Goal: Task Accomplishment & Management: Use online tool/utility

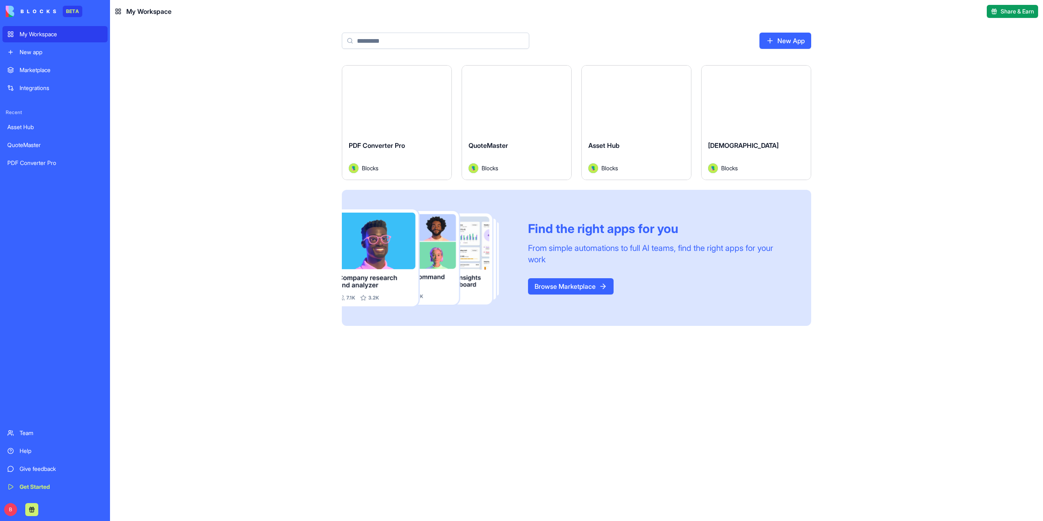
click at [766, 121] on div "Launch" at bounding box center [755, 100] width 109 height 68
click at [749, 97] on button "Launch" at bounding box center [755, 100] width 61 height 16
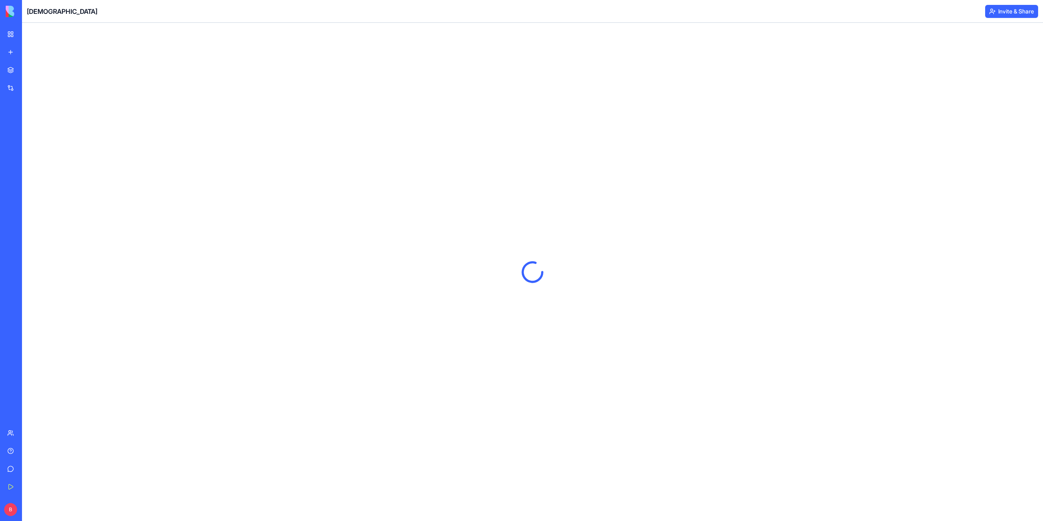
click at [214, 238] on div at bounding box center [532, 272] width 1021 height 498
click at [25, 36] on div "My Workspace" at bounding box center [25, 34] width 11 height 8
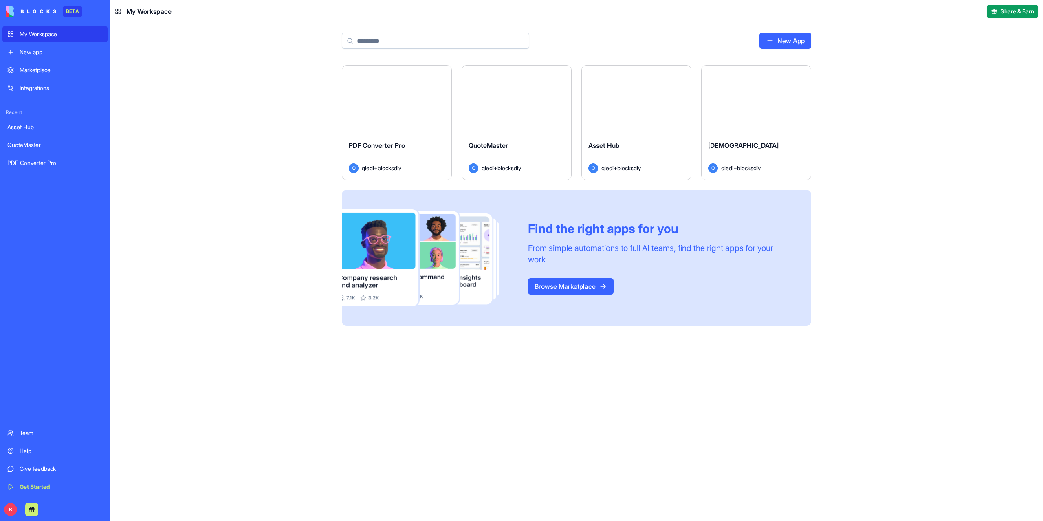
click at [646, 103] on button "Launch" at bounding box center [636, 100] width 61 height 16
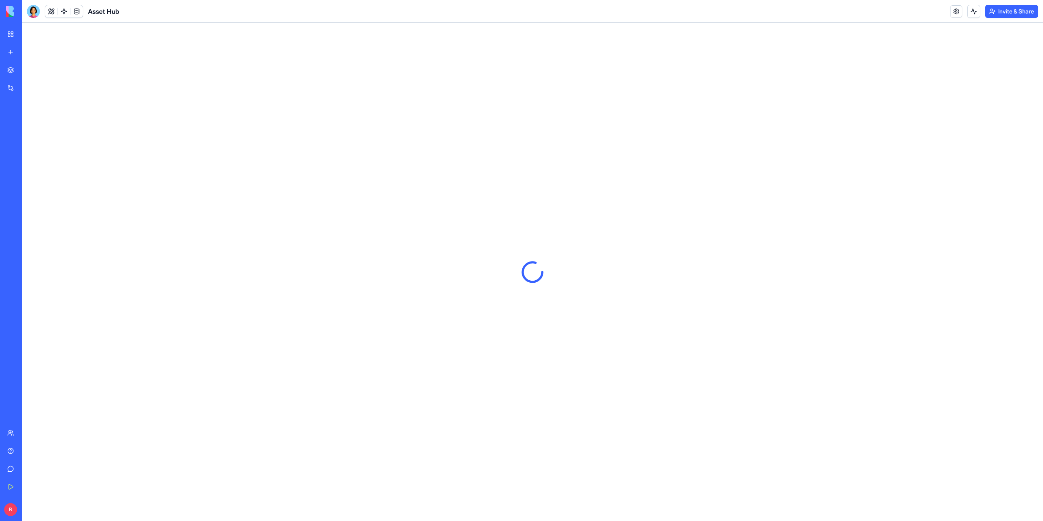
click at [286, 301] on div at bounding box center [532, 272] width 1021 height 498
click at [20, 90] on div "Integrations" at bounding box center [25, 88] width 11 height 8
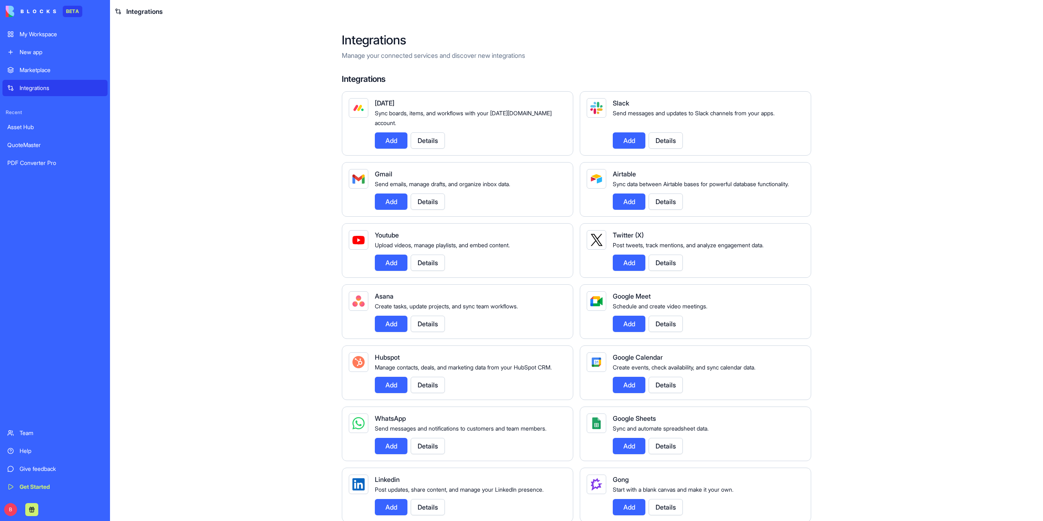
click at [35, 34] on div "My Workspace" at bounding box center [61, 34] width 83 height 8
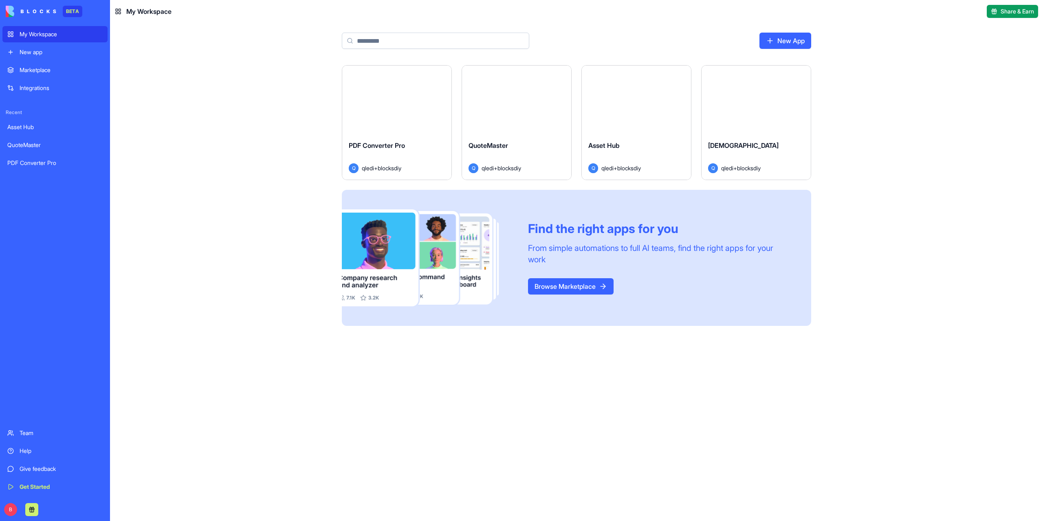
click at [288, 272] on div "Launch PDF Converter Pro Q qledi+blocksdiy Launch QuoteMaster Q qledi+blocksdiy…" at bounding box center [576, 293] width 933 height 456
click at [752, 101] on button "Launch" at bounding box center [755, 100] width 61 height 16
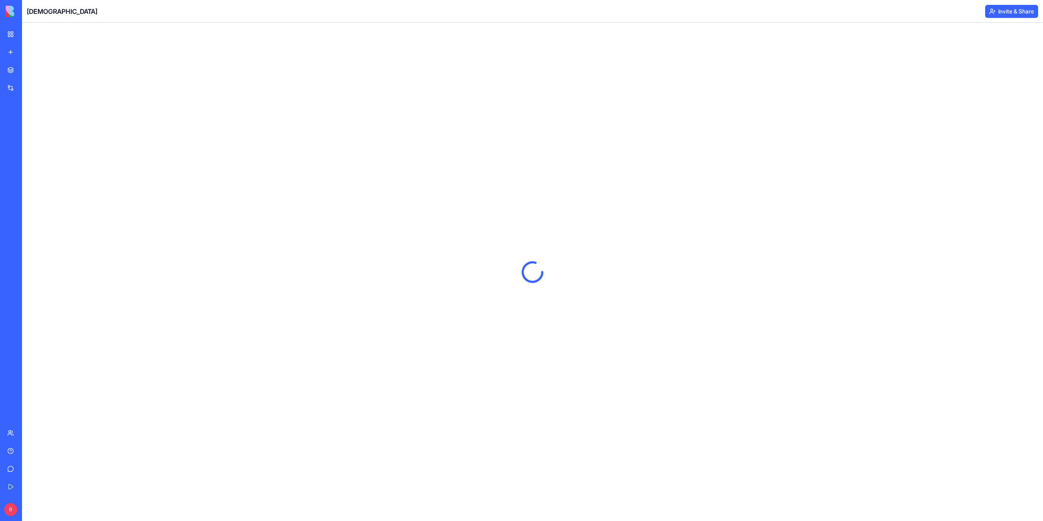
click at [179, 388] on div at bounding box center [532, 272] width 1021 height 498
click at [153, 339] on div at bounding box center [532, 272] width 1021 height 498
click at [10, 33] on link "My Workspace" at bounding box center [18, 34] width 33 height 16
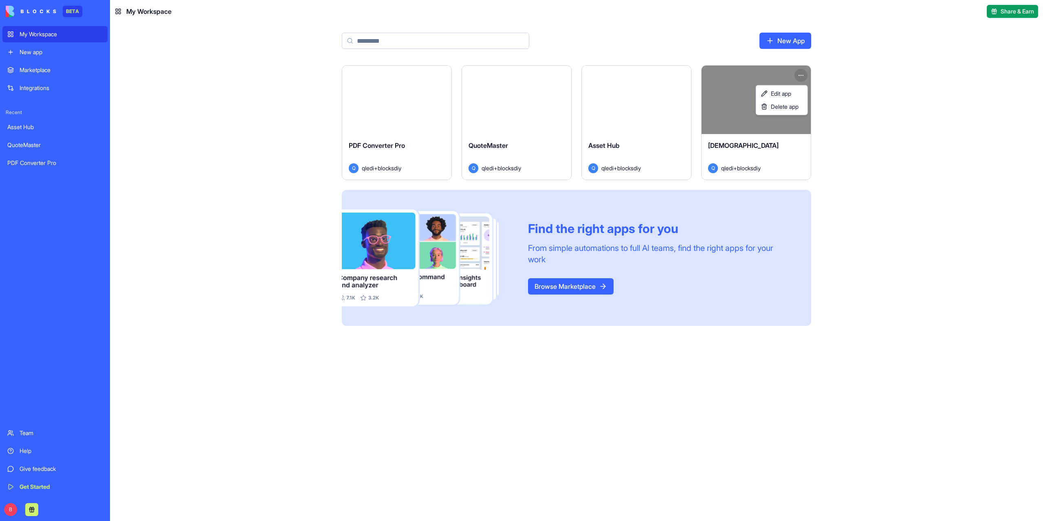
click at [800, 76] on html "BETA My Workspace New app Marketplace Integrations Recent Asset Hub QuoteMaster…" at bounding box center [521, 260] width 1043 height 521
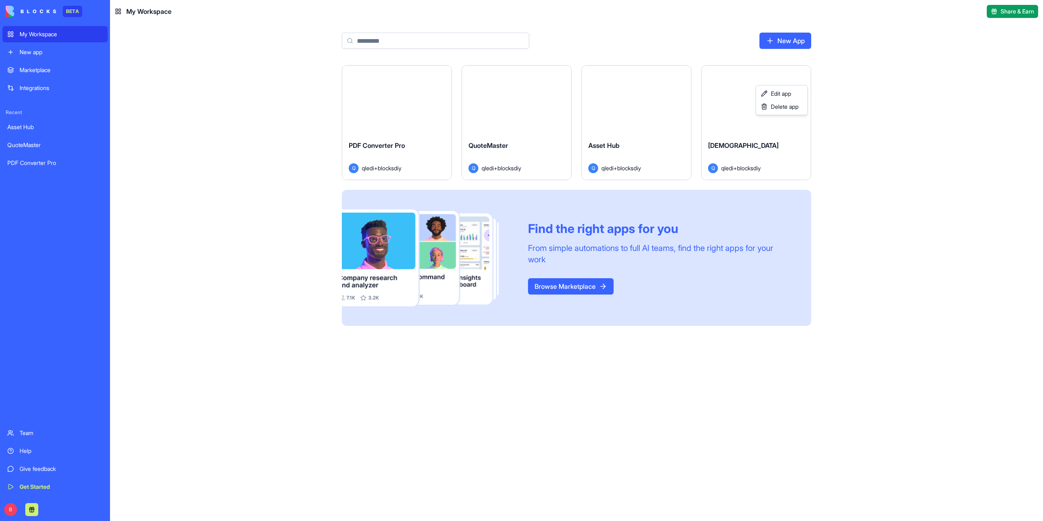
click at [888, 108] on html "BETA My Workspace New app Marketplace Integrations Recent Asset Hub QuoteMaster…" at bounding box center [521, 260] width 1043 height 521
click at [801, 74] on html "BETA My Workspace New app Marketplace Integrations Recent Asset Hub QuoteMaster…" at bounding box center [521, 260] width 1043 height 521
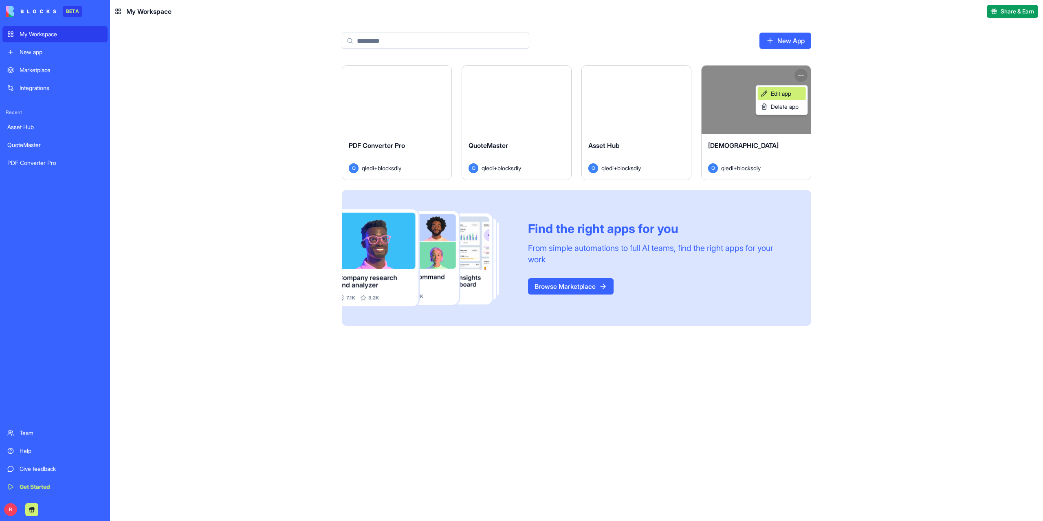
click at [784, 91] on span "Edit app" at bounding box center [781, 94] width 20 height 8
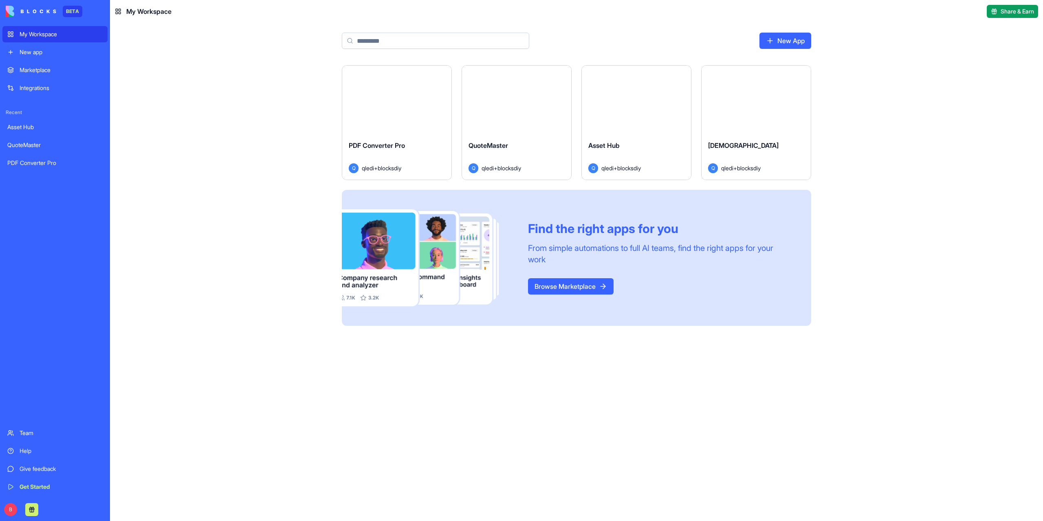
click at [419, 410] on div "Launch PDF Converter Pro Q qledi+blocksdiy Launch QuoteMaster Q qledi+blocksdiy…" at bounding box center [576, 293] width 933 height 456
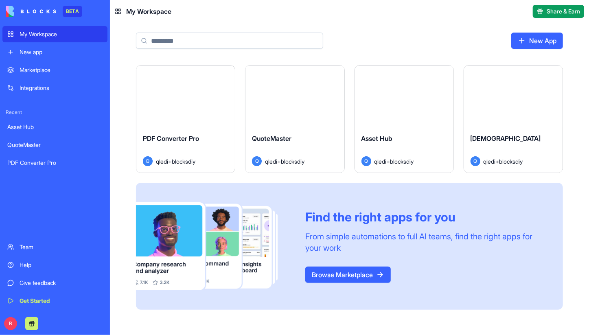
click at [521, 96] on button "Launch" at bounding box center [513, 96] width 61 height 16
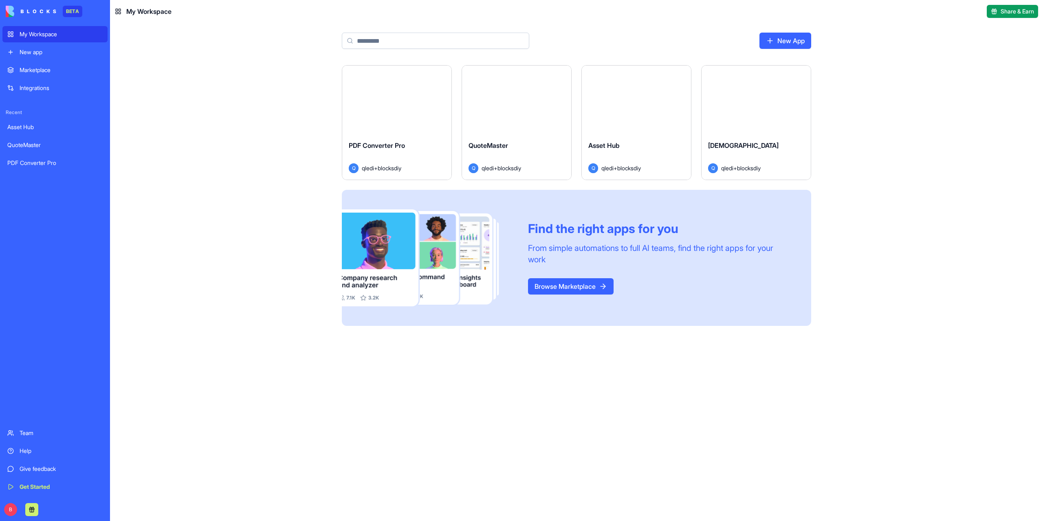
click at [185, 208] on div "Launch PDF Converter Pro Q qledi+blocksdiy Launch QuoteMaster Q qledi+blocksdiy…" at bounding box center [576, 293] width 933 height 456
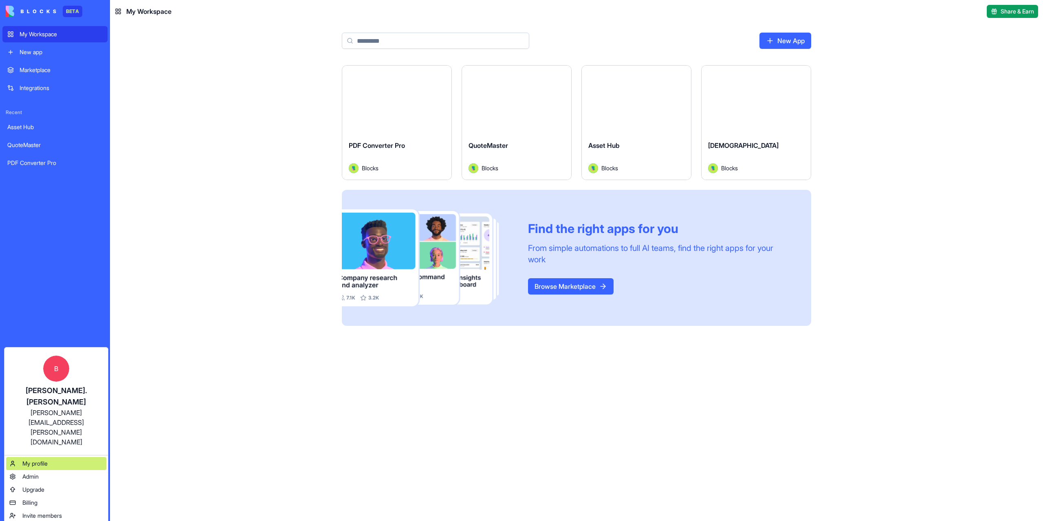
click at [46, 459] on span "My profile" at bounding box center [34, 463] width 25 height 8
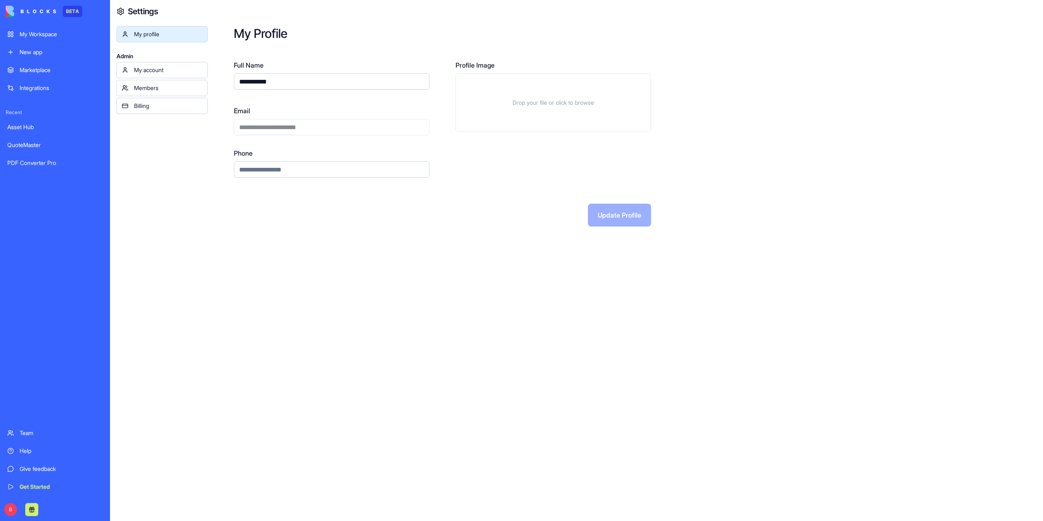
click at [31, 34] on div "My Workspace" at bounding box center [61, 34] width 83 height 8
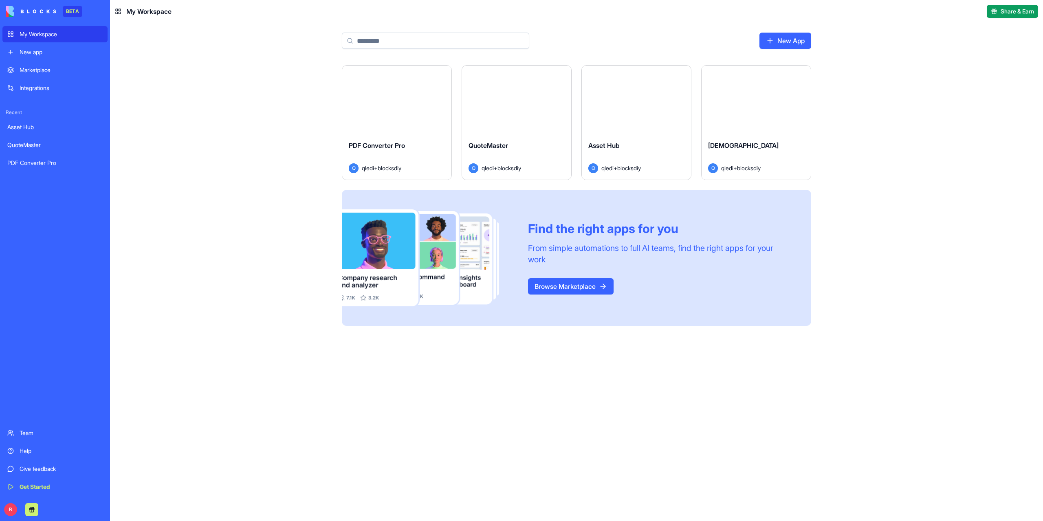
click at [756, 102] on button "Launch" at bounding box center [755, 100] width 61 height 16
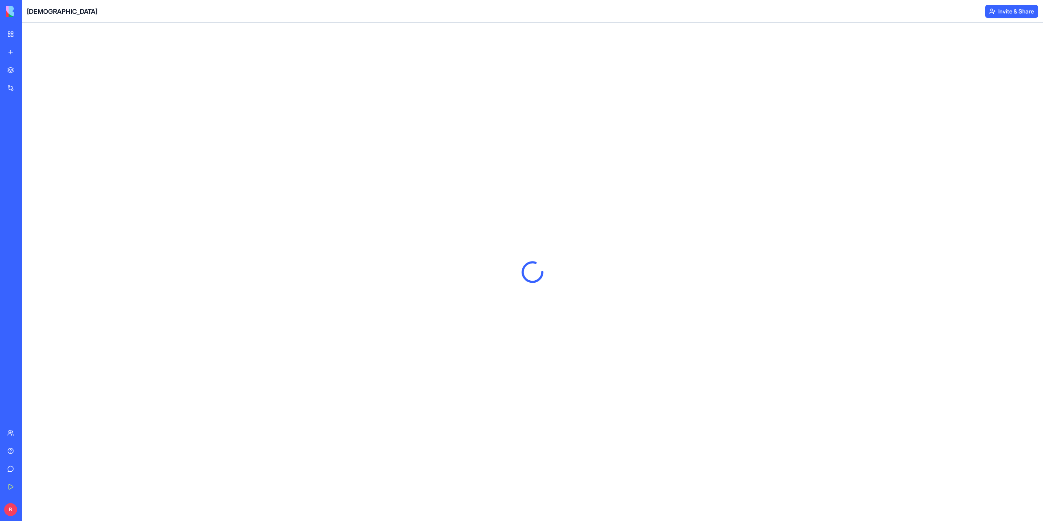
click at [87, 201] on div at bounding box center [532, 272] width 1021 height 498
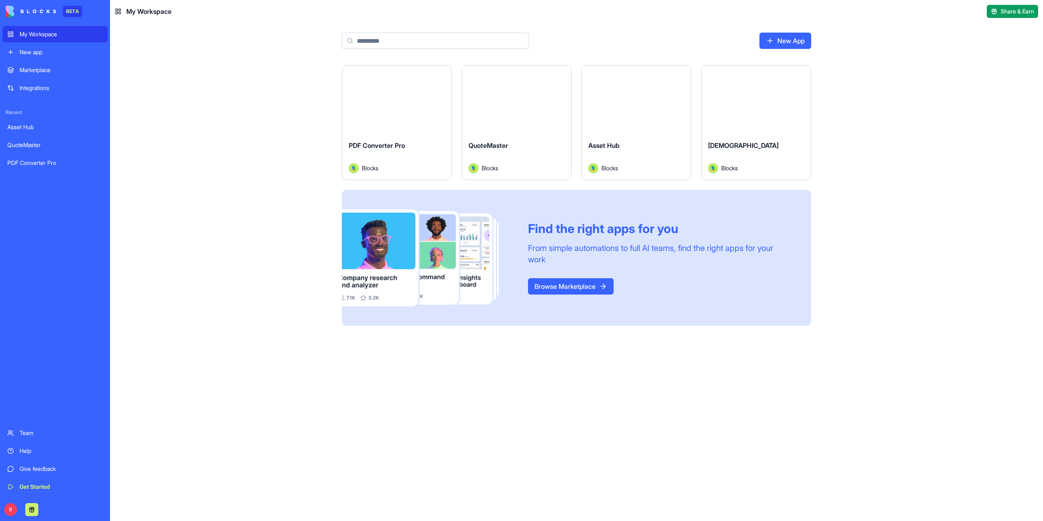
click at [314, 394] on div "Launch PDF Converter Pro Blocks Launch QuoteMaster Blocks Launch Asset Hub Bloc…" at bounding box center [576, 293] width 933 height 456
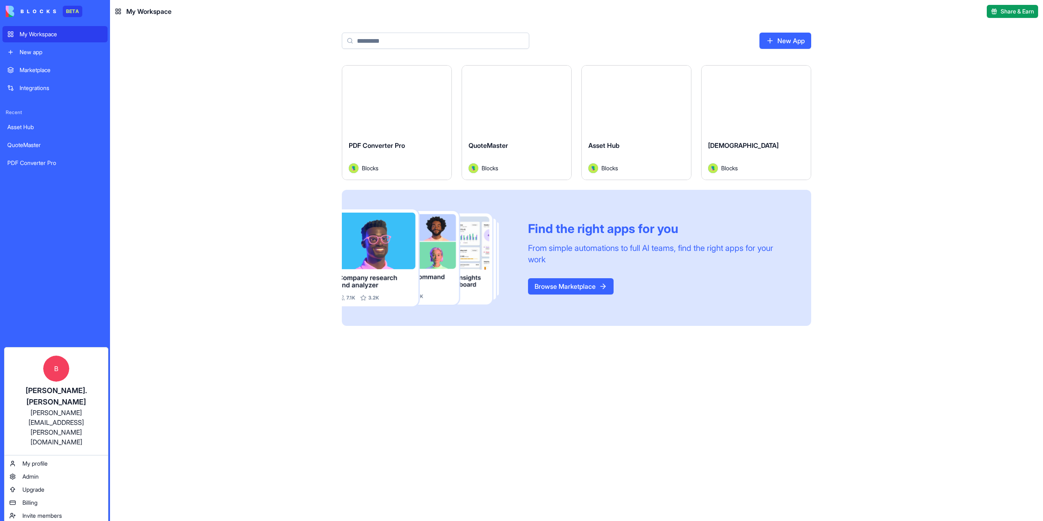
click at [77, 248] on html "BETA My Workspace New app Marketplace Integrations Recent Asset Hub QuoteMaster…" at bounding box center [521, 260] width 1043 height 521
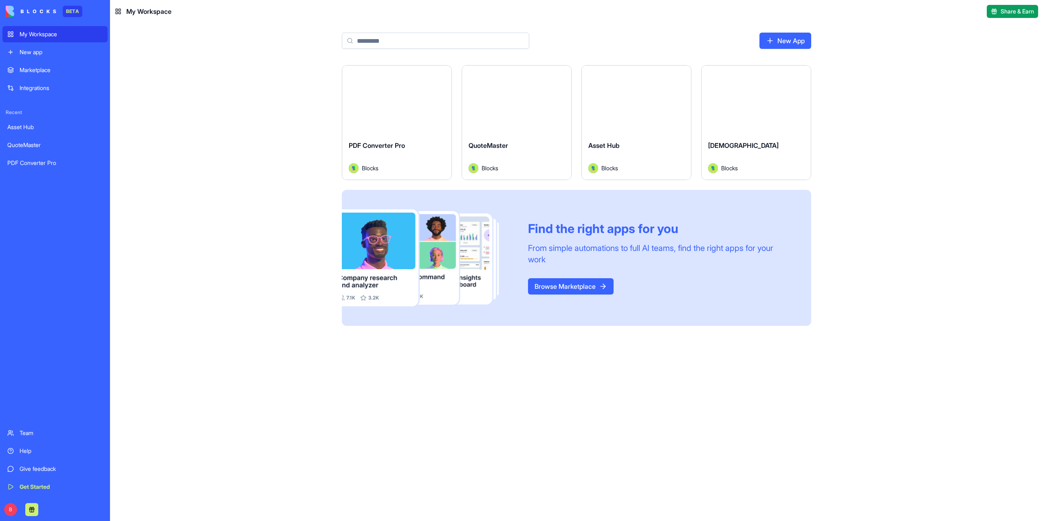
click at [754, 98] on button "Launch" at bounding box center [755, 100] width 61 height 16
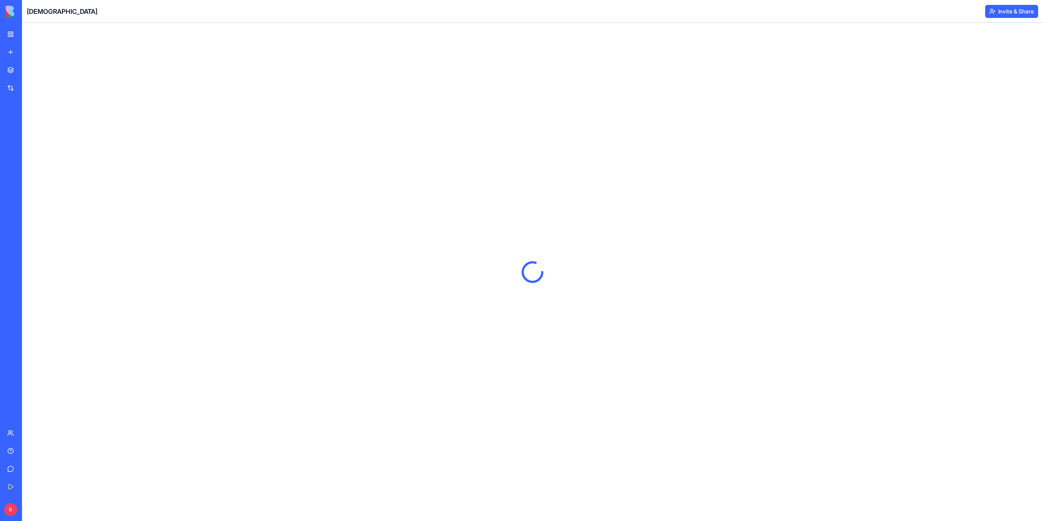
click at [128, 323] on div at bounding box center [532, 272] width 1021 height 498
click at [251, 244] on div at bounding box center [532, 272] width 1021 height 498
click at [157, 190] on div at bounding box center [532, 272] width 1021 height 498
drag, startPoint x: 607, startPoint y: 190, endPoint x: 510, endPoint y: 127, distance: 115.1
click at [604, 187] on div at bounding box center [532, 272] width 1021 height 498
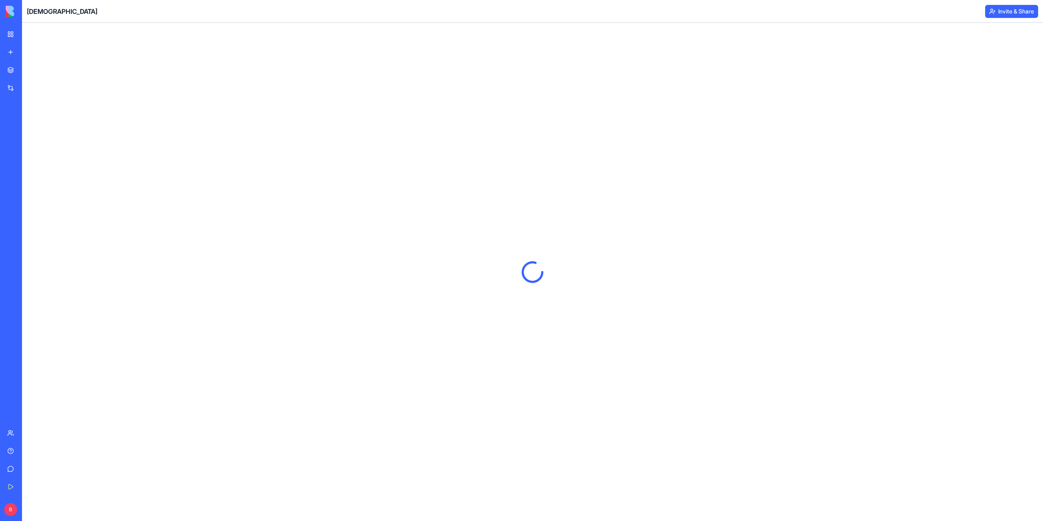
click at [8, 10] on img at bounding box center [31, 11] width 51 height 11
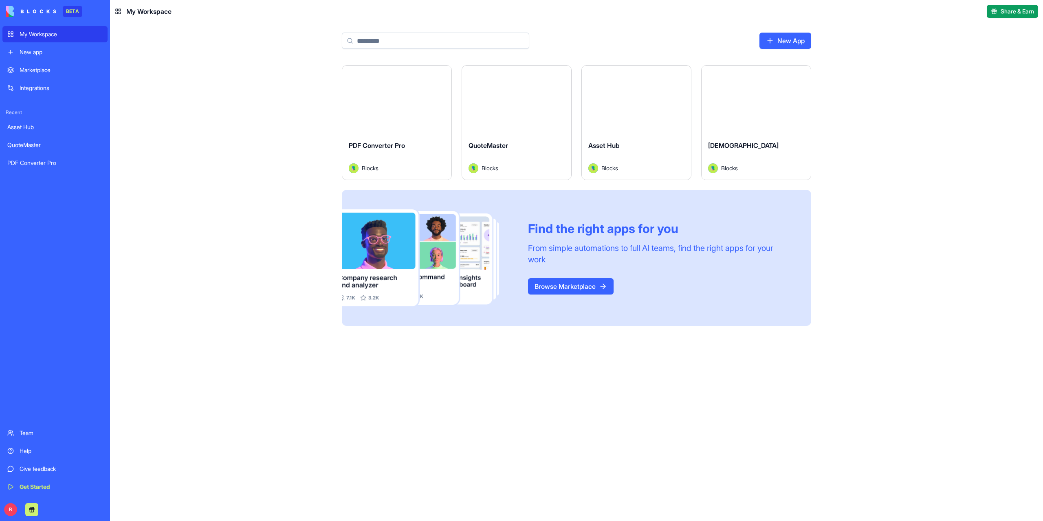
click at [756, 99] on button "Launch" at bounding box center [755, 100] width 61 height 16
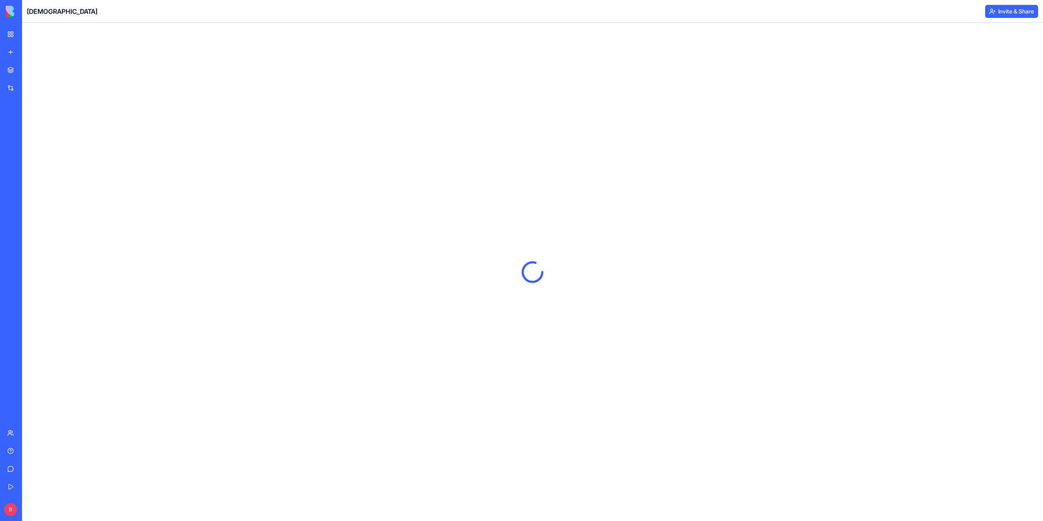
drag, startPoint x: 301, startPoint y: 260, endPoint x: 291, endPoint y: 299, distance: 40.4
click at [301, 260] on div at bounding box center [532, 272] width 1021 height 498
click at [154, 215] on div at bounding box center [532, 272] width 1021 height 498
